Goal: Contribute content: Add original content to the website for others to see

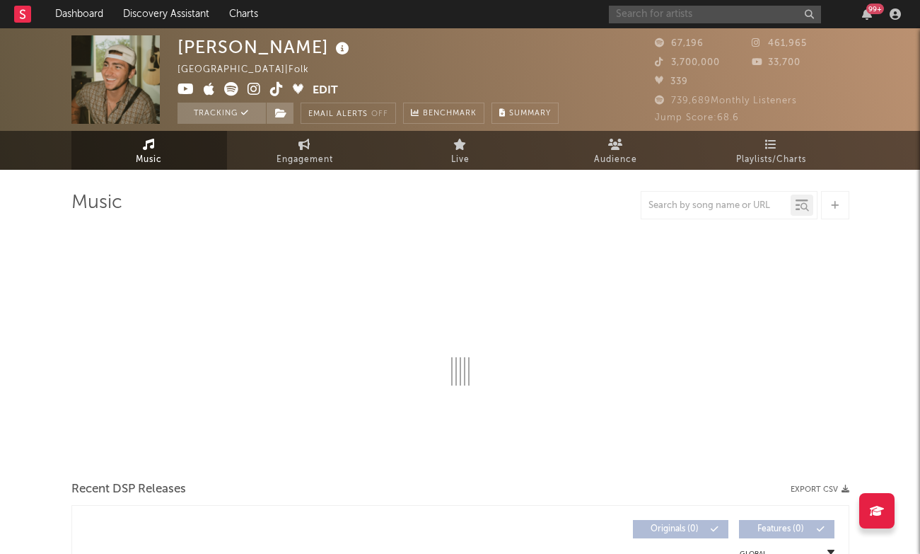
click at [654, 9] on input "text" at bounding box center [715, 15] width 212 height 18
type input "yf"
select select "6m"
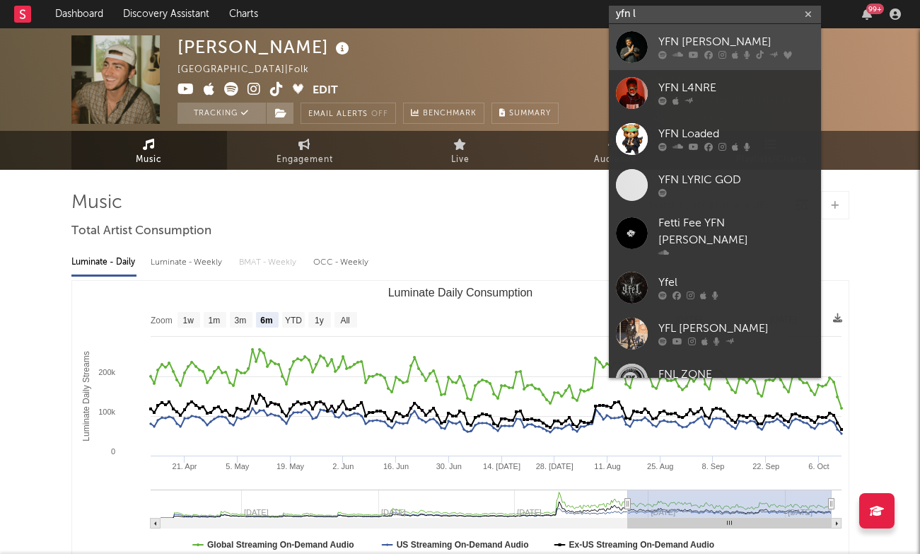
type input "yfn l"
click at [705, 45] on div "YFN [PERSON_NAME]" at bounding box center [736, 42] width 156 height 17
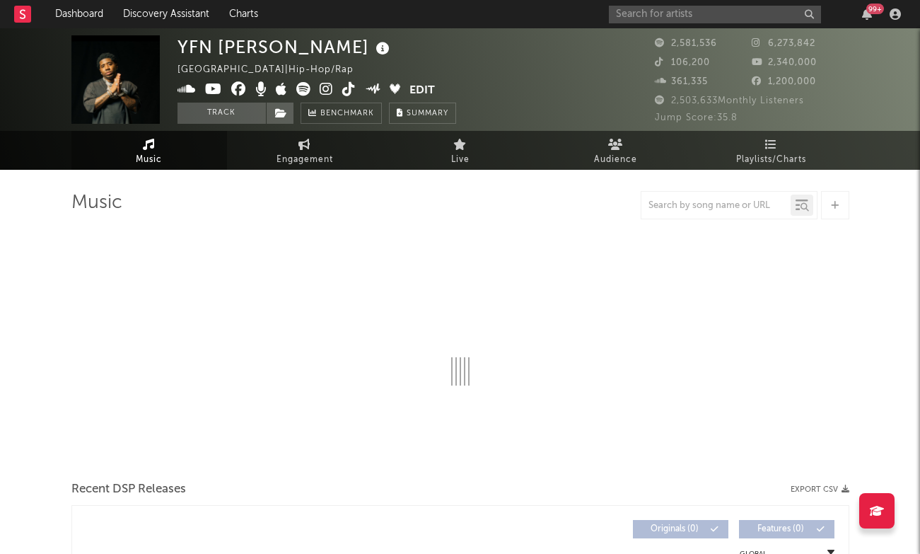
select select "6m"
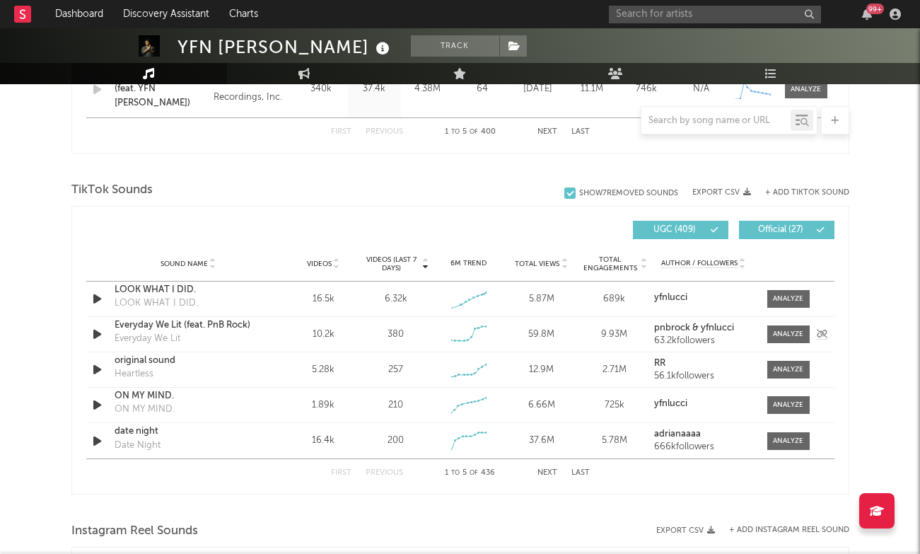
scroll to position [882, 0]
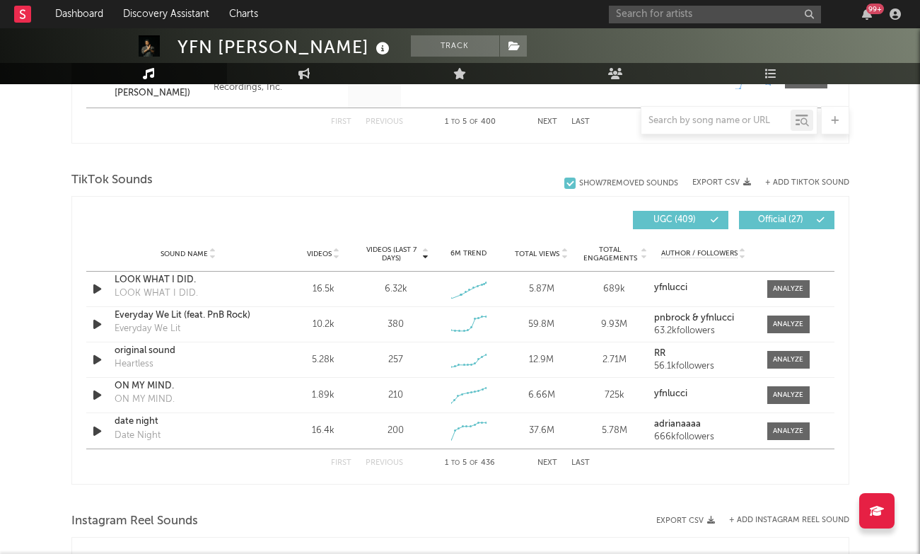
click at [554, 463] on button "Next" at bounding box center [548, 463] width 20 height 8
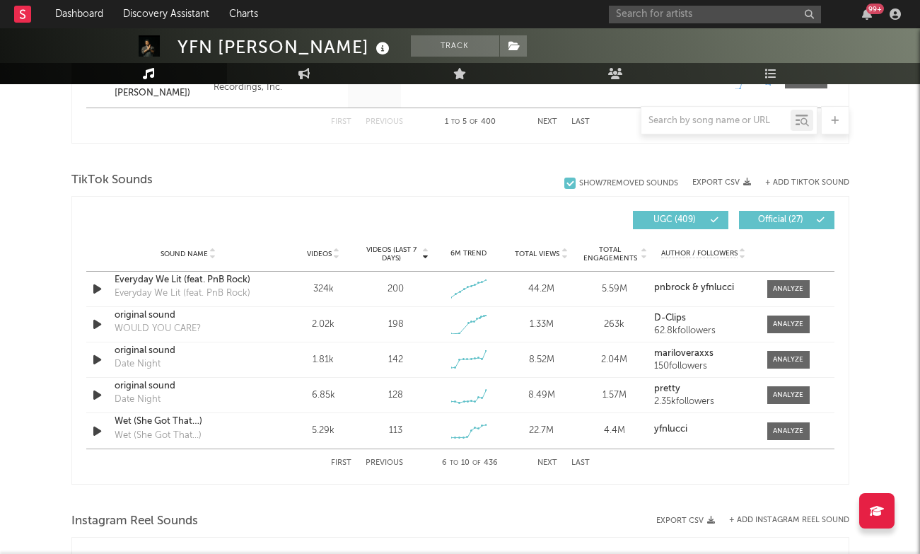
click at [554, 463] on button "Next" at bounding box center [548, 463] width 20 height 8
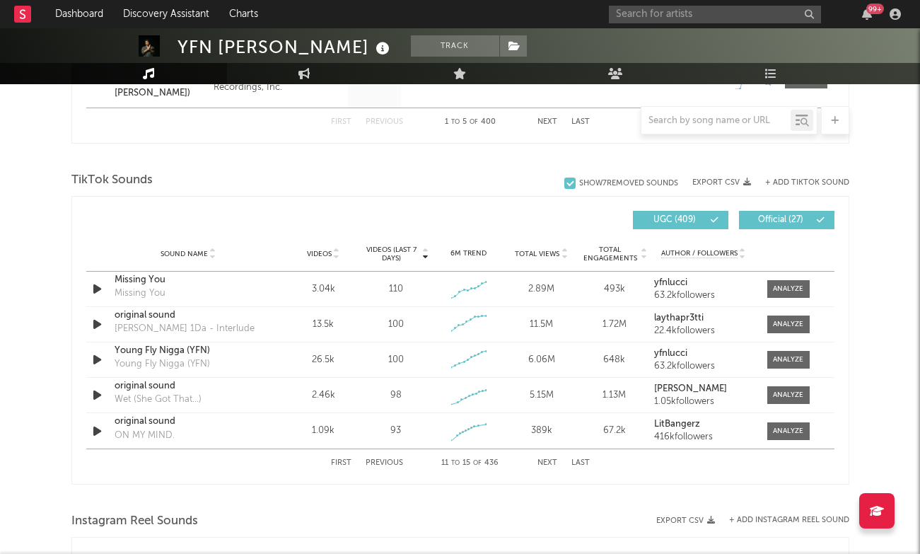
click at [554, 463] on button "Next" at bounding box center [548, 463] width 20 height 8
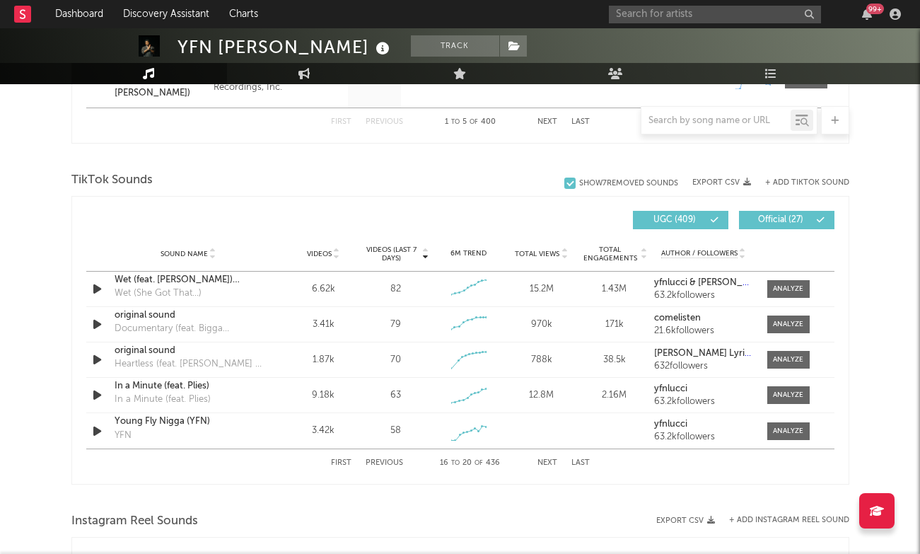
click at [554, 463] on button "Next" at bounding box center [548, 463] width 20 height 8
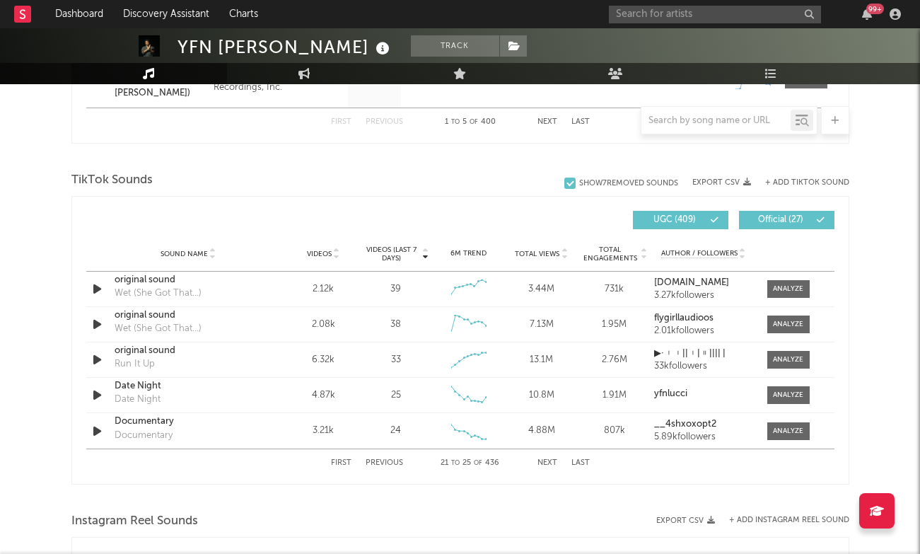
click at [587, 461] on button "Last" at bounding box center [580, 463] width 18 height 8
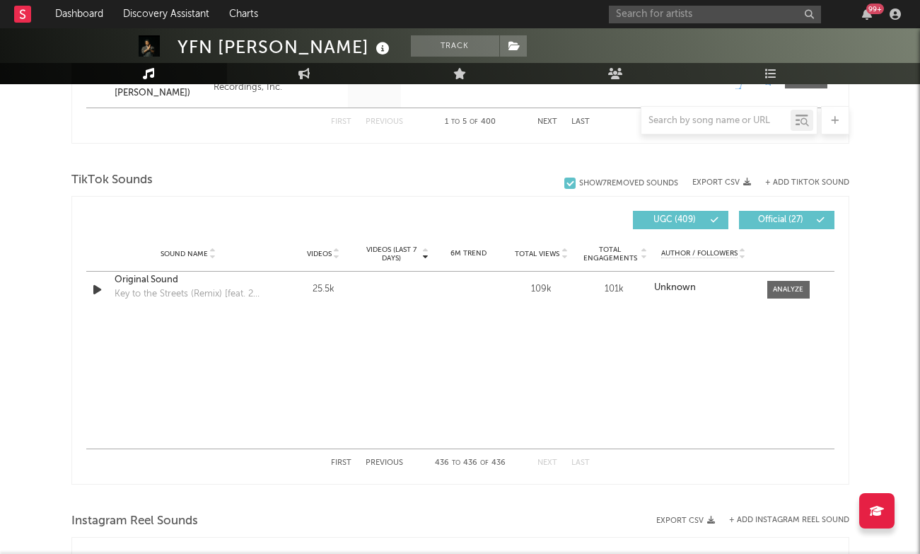
click at [388, 463] on button "Previous" at bounding box center [384, 463] width 37 height 8
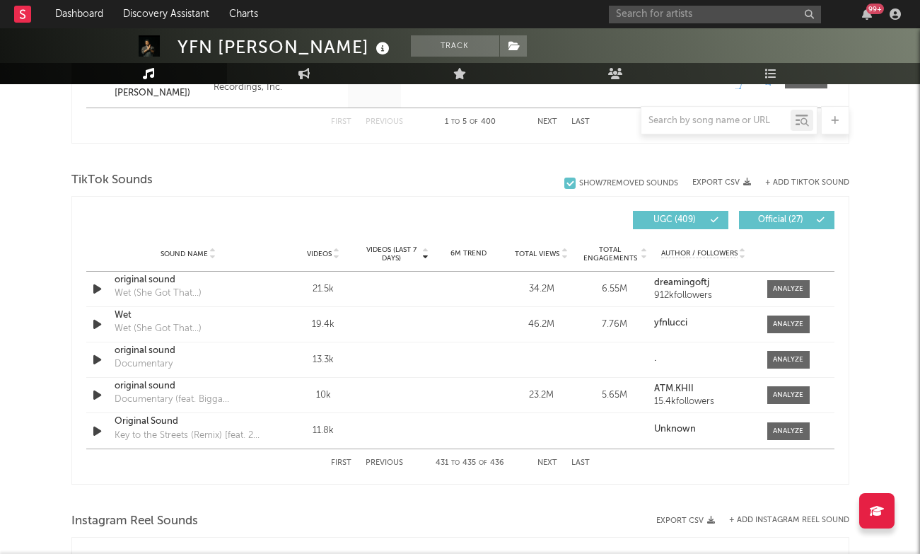
click at [337, 462] on button "First" at bounding box center [341, 463] width 21 height 8
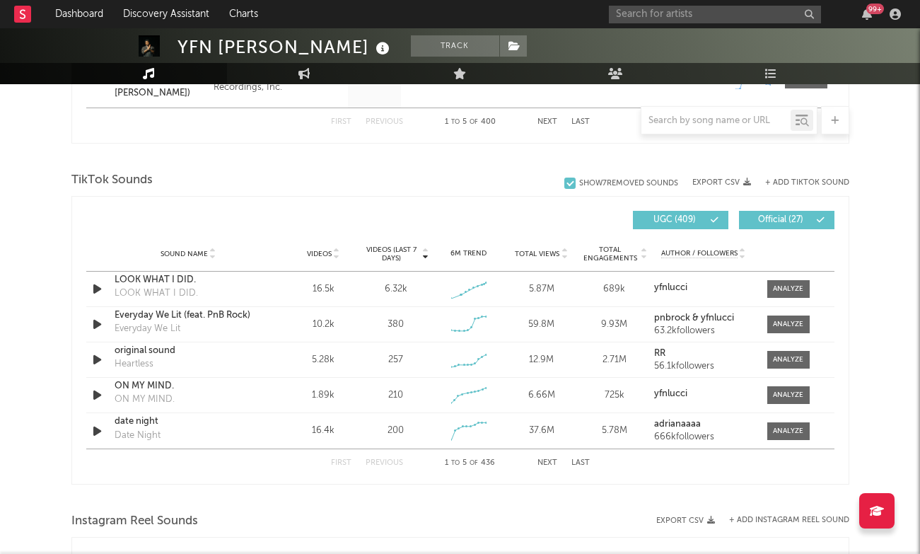
click at [801, 181] on button "+ Add TikTok Sound" at bounding box center [807, 183] width 84 height 8
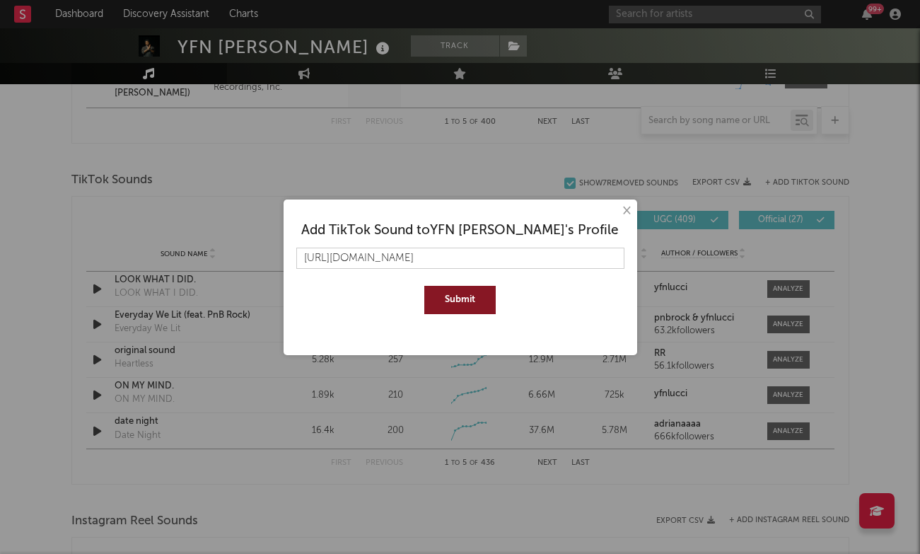
type input "[URL][DOMAIN_NAME]"
click at [456, 287] on button "Submit" at bounding box center [459, 300] width 71 height 28
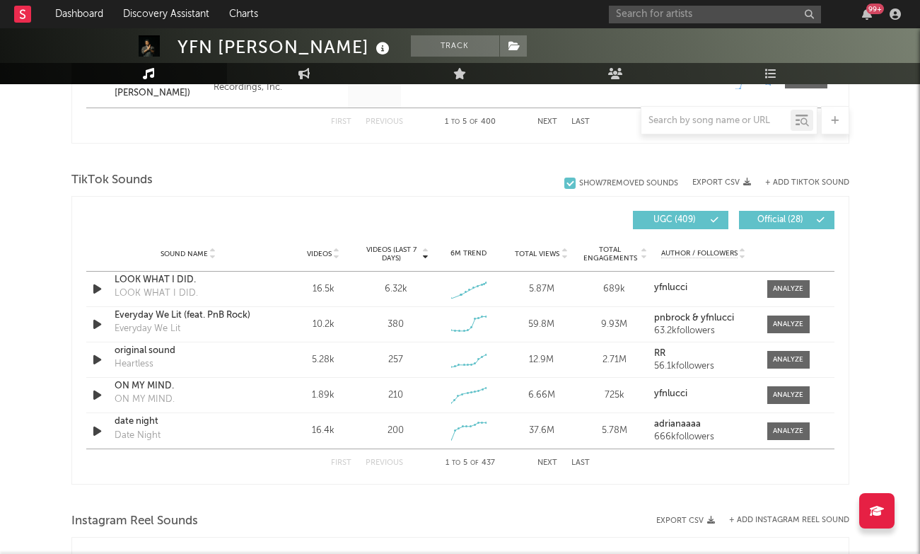
click at [811, 183] on button "+ Add TikTok Sound" at bounding box center [807, 183] width 84 height 8
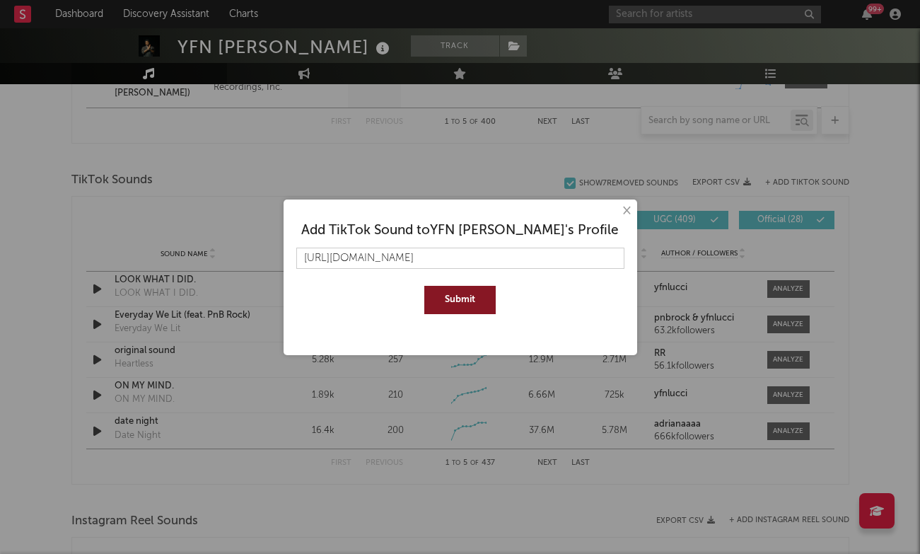
type input "[URL][DOMAIN_NAME]"
click at [465, 291] on button "Submit" at bounding box center [459, 300] width 71 height 28
